Goal: Information Seeking & Learning: Learn about a topic

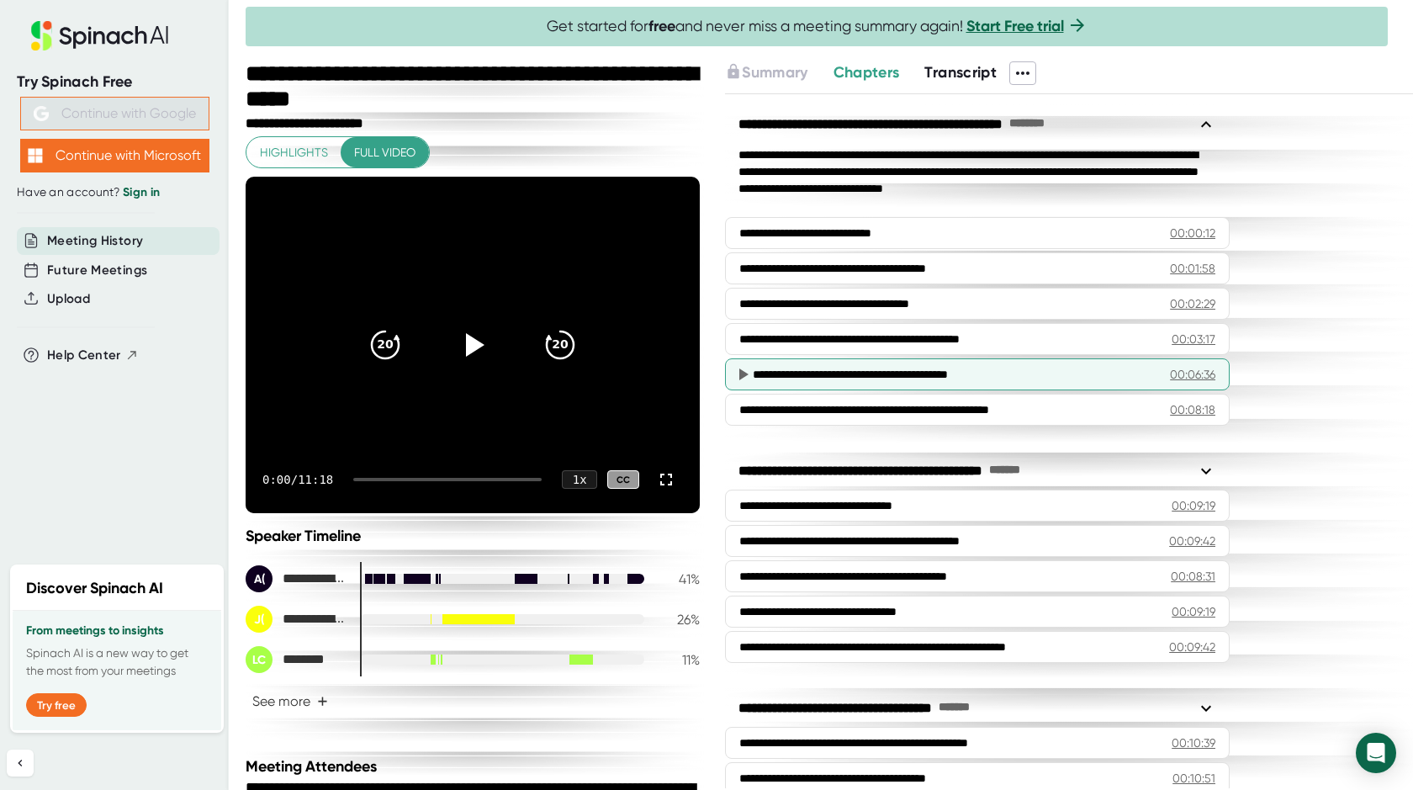
scroll to position [29, 0]
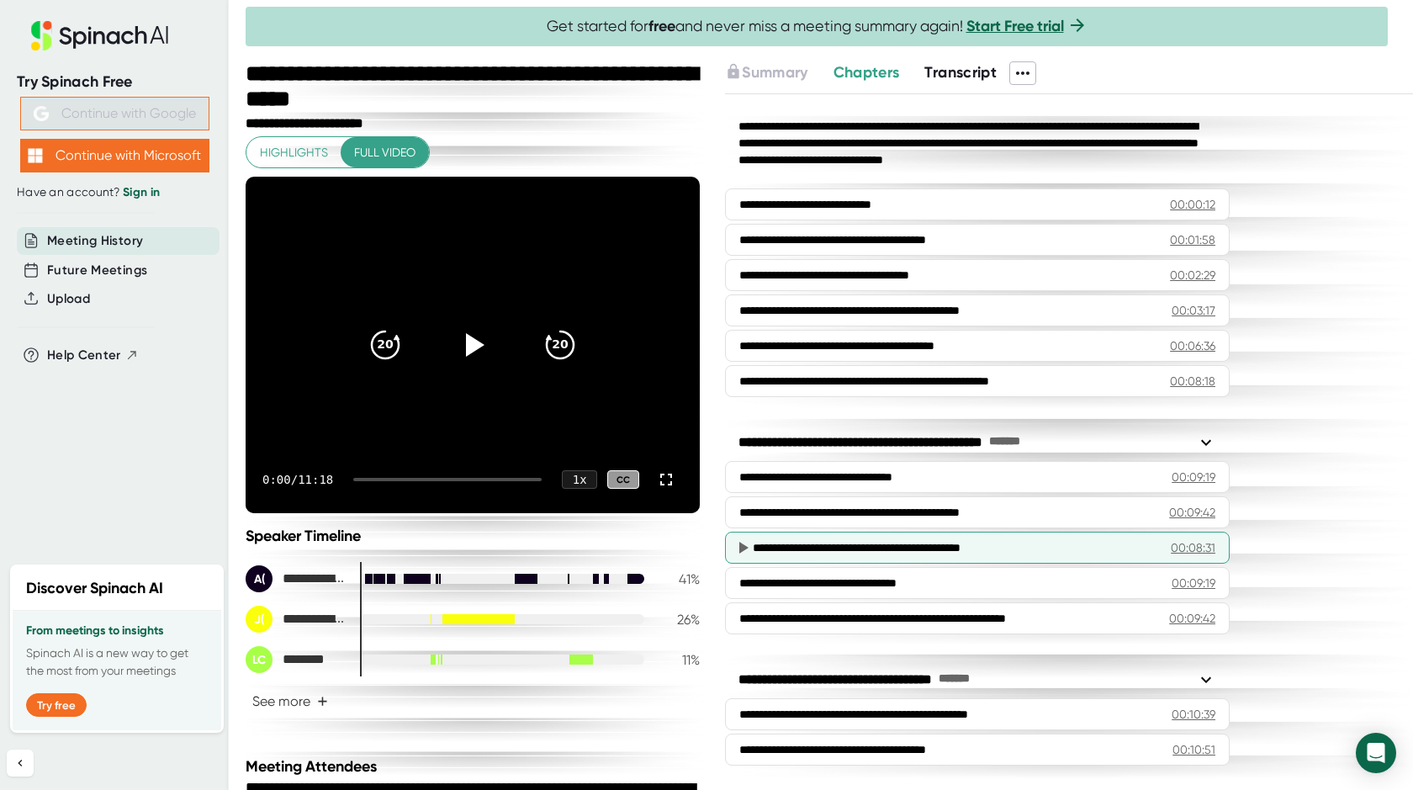
click at [1189, 542] on div "00:08:31" at bounding box center [1193, 547] width 45 height 17
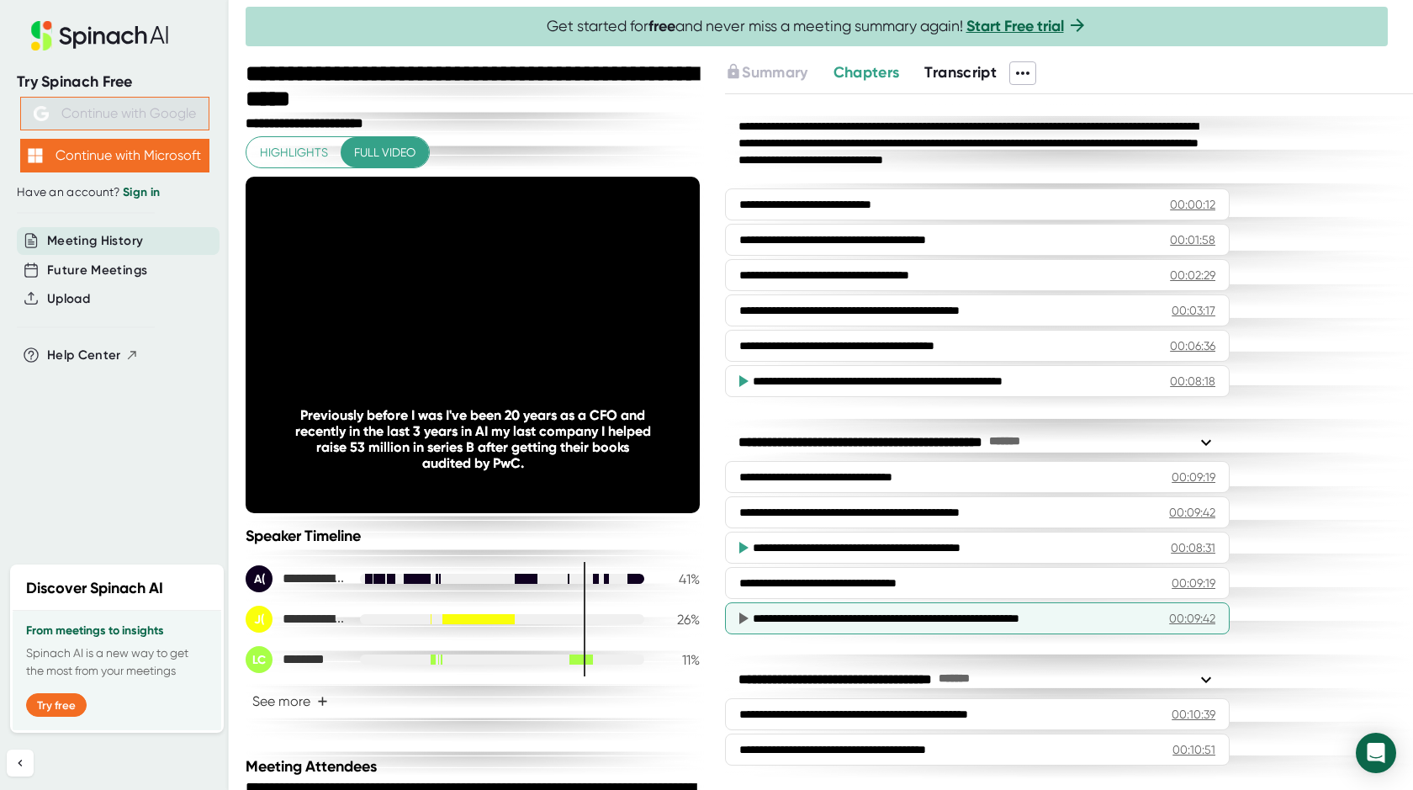
click at [949, 623] on div "**********" at bounding box center [954, 618] width 402 height 17
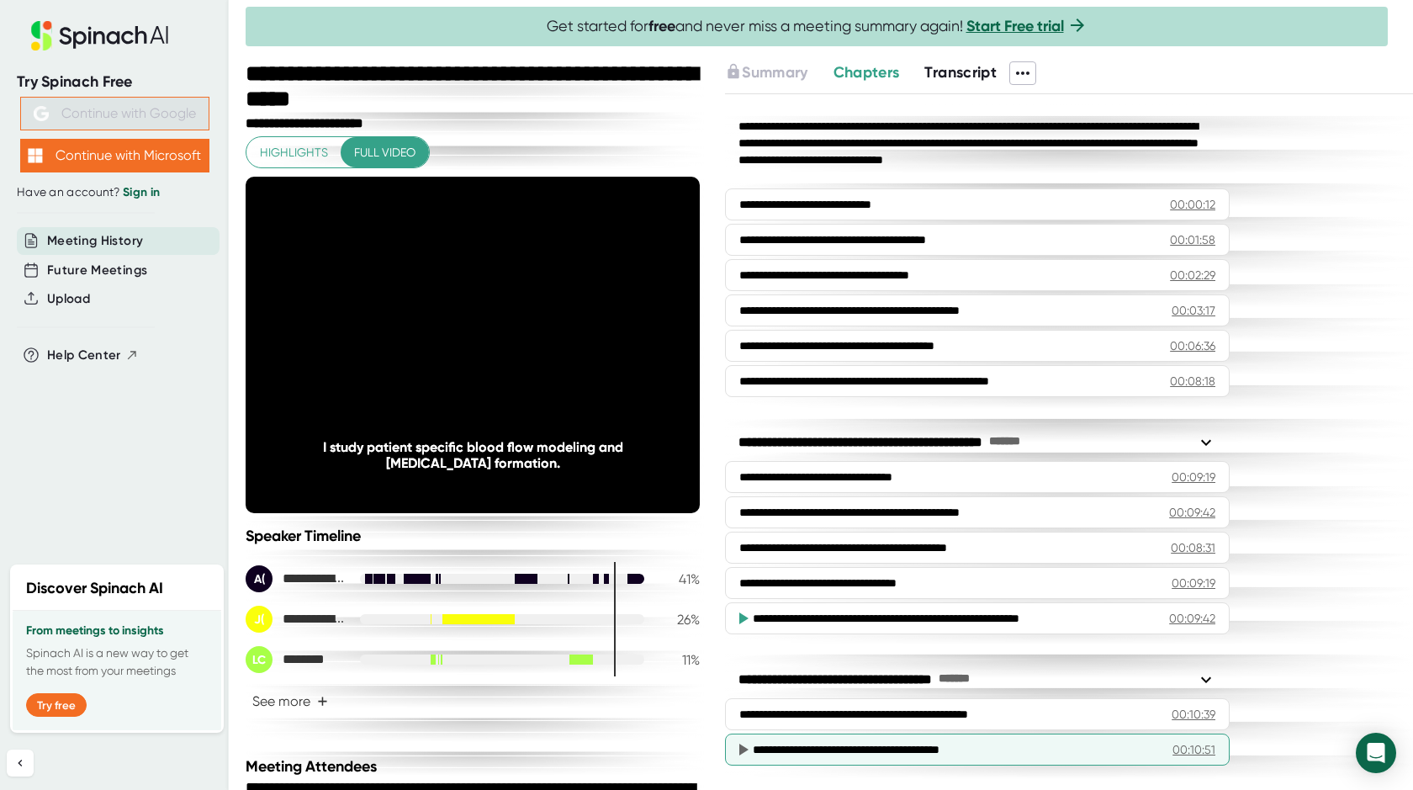
click at [996, 747] on div "**********" at bounding box center [956, 749] width 407 height 17
